Goal: Task Accomplishment & Management: Manage account settings

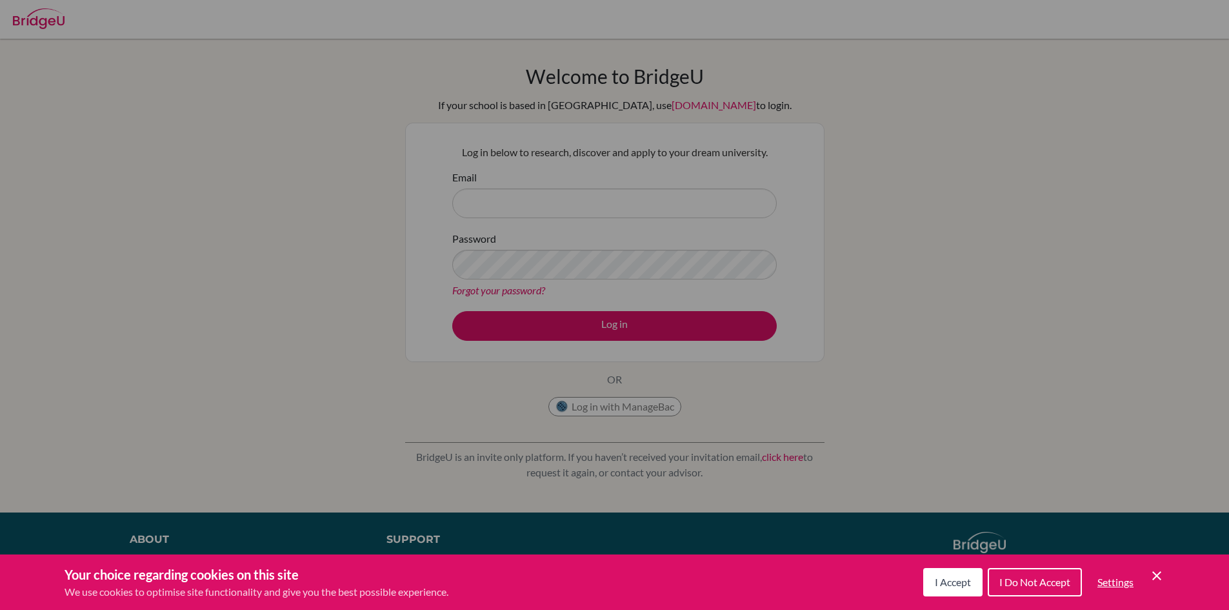
click at [962, 582] on span "I Accept" at bounding box center [953, 581] width 36 height 12
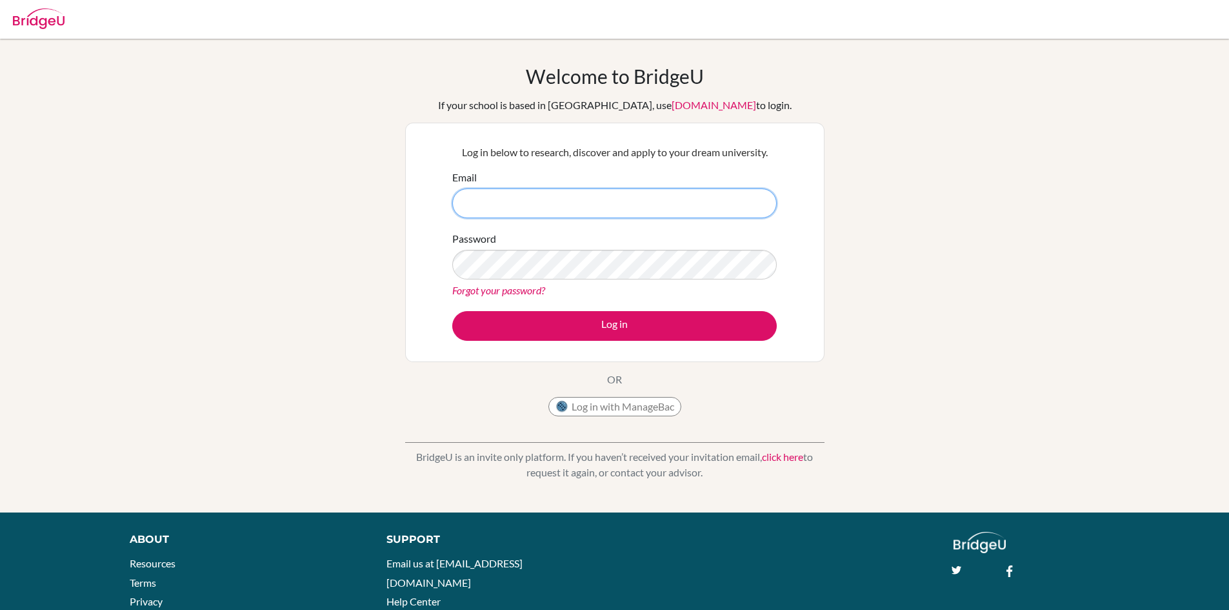
click at [483, 214] on input "Email" at bounding box center [614, 203] width 324 height 30
type input "A"
type input "[EMAIL_ADDRESS][DOMAIN_NAME]"
click at [452, 311] on button "Log in" at bounding box center [614, 326] width 324 height 30
click at [499, 286] on link "Forgot your password?" at bounding box center [498, 290] width 93 height 12
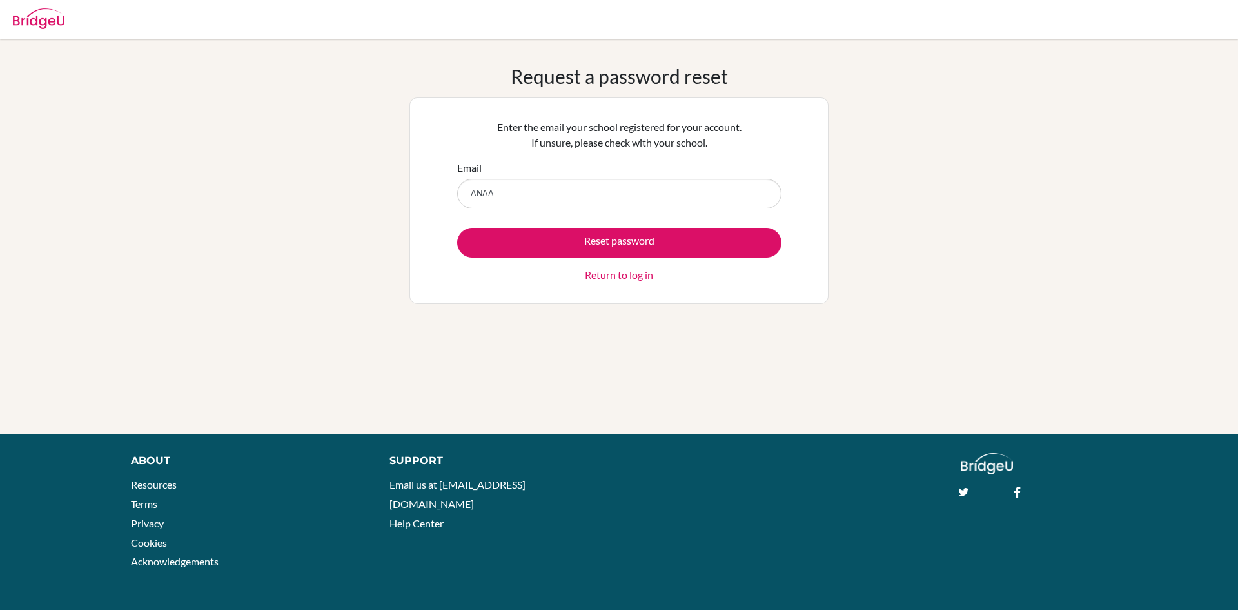
type input "[EMAIL_ADDRESS][DOMAIN_NAME]"
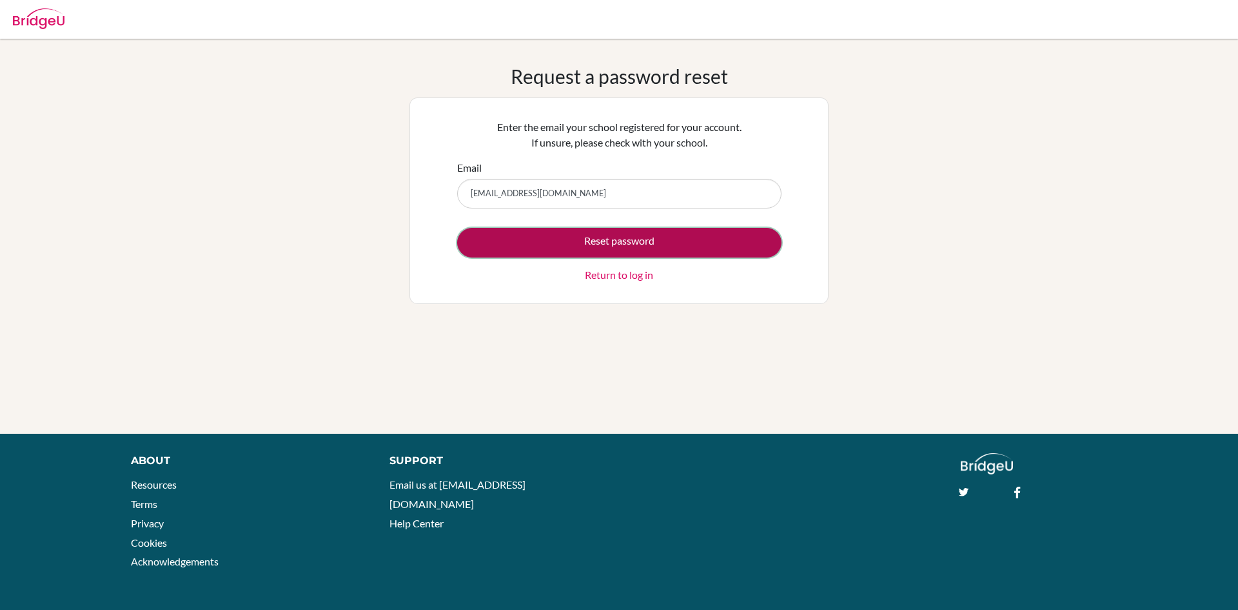
click at [537, 238] on button "Reset password" at bounding box center [619, 243] width 324 height 30
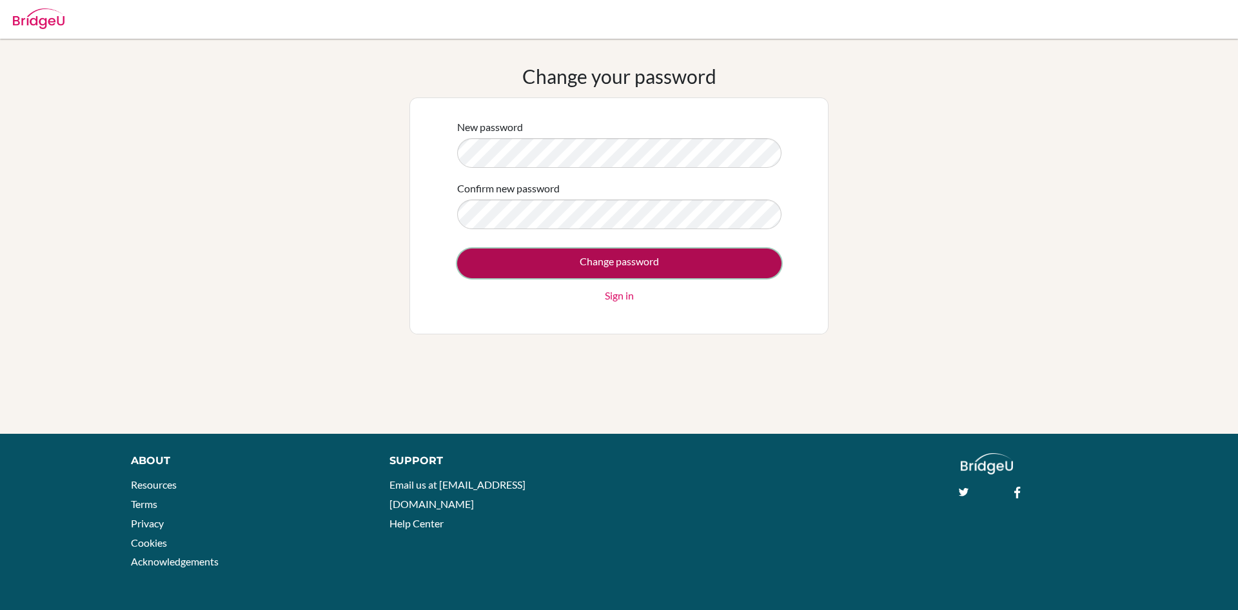
click at [575, 271] on input "Change password" at bounding box center [619, 263] width 324 height 30
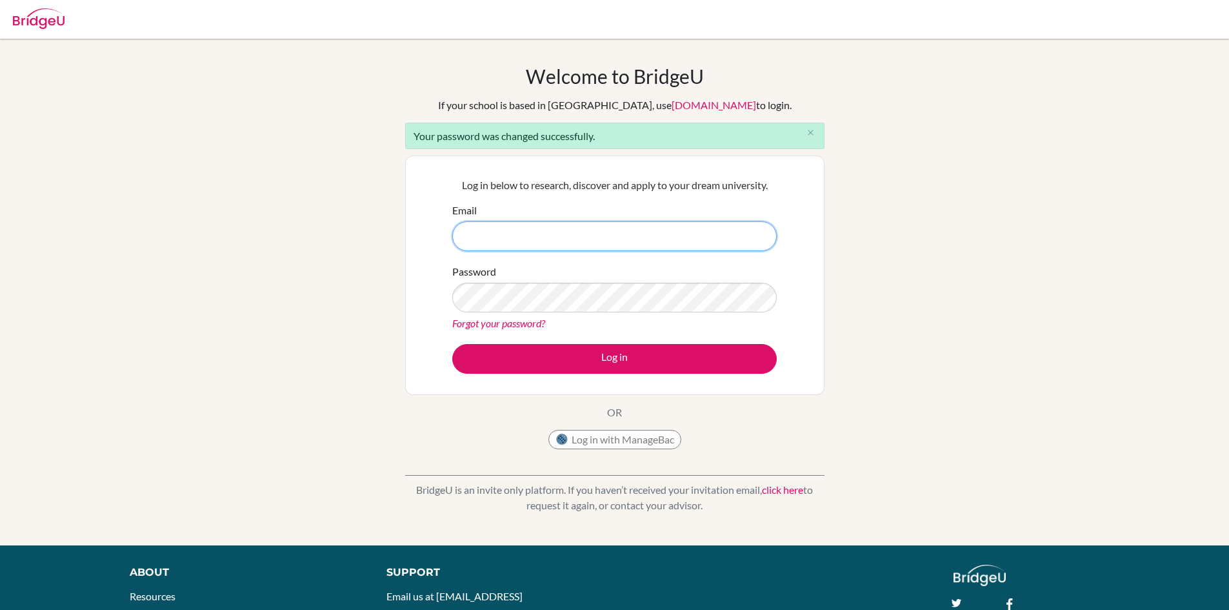
click at [481, 230] on input "Email" at bounding box center [614, 236] width 324 height 30
type input "[EMAIL_ADDRESS][DOMAIN_NAME]"
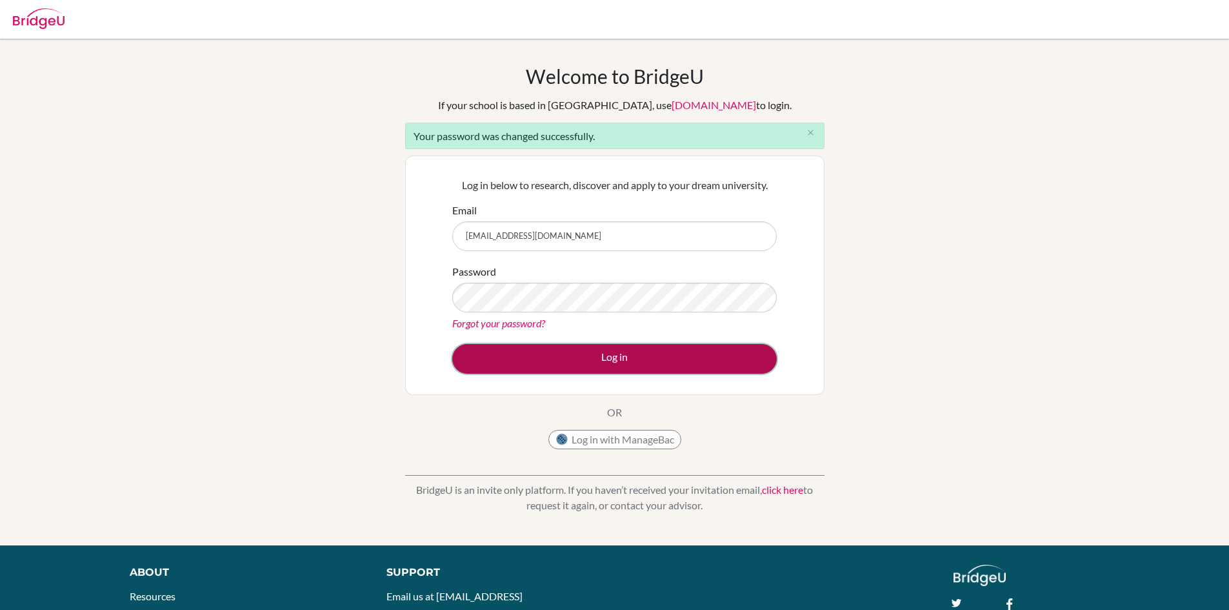
click at [493, 359] on button "Log in" at bounding box center [614, 359] width 324 height 30
